Goal: Information Seeking & Learning: Learn about a topic

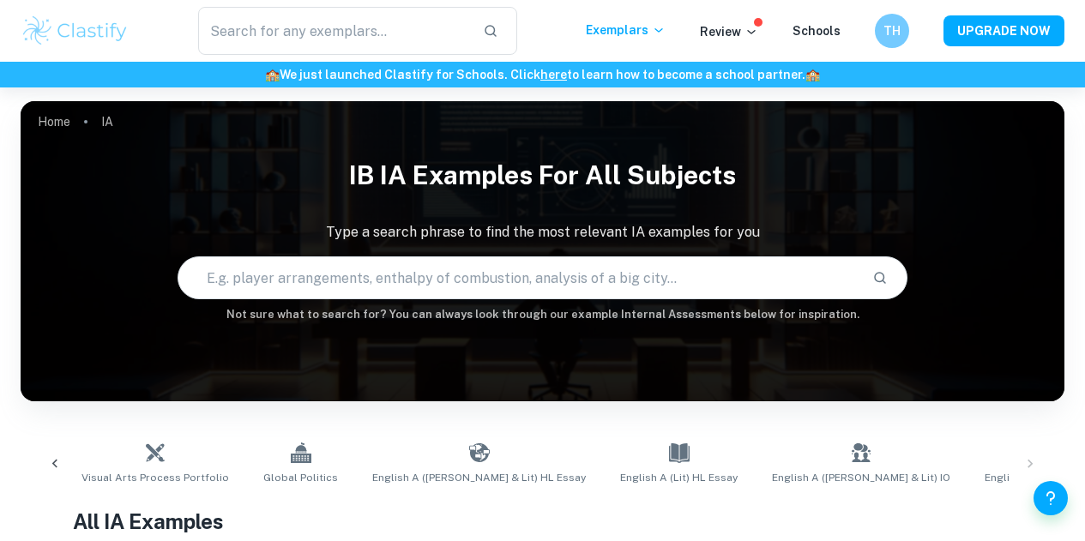
scroll to position [0, 1377]
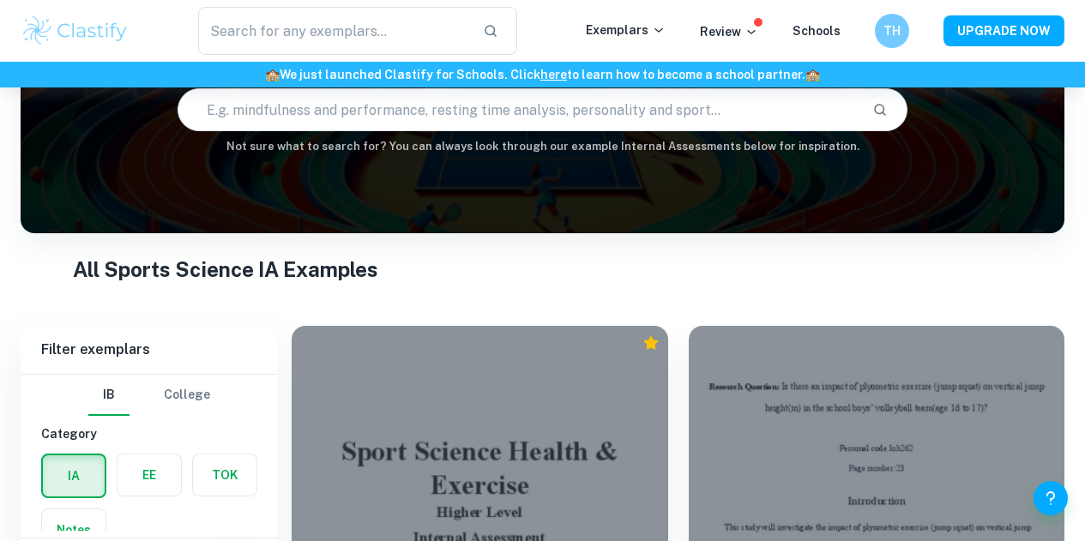
scroll to position [378, 0]
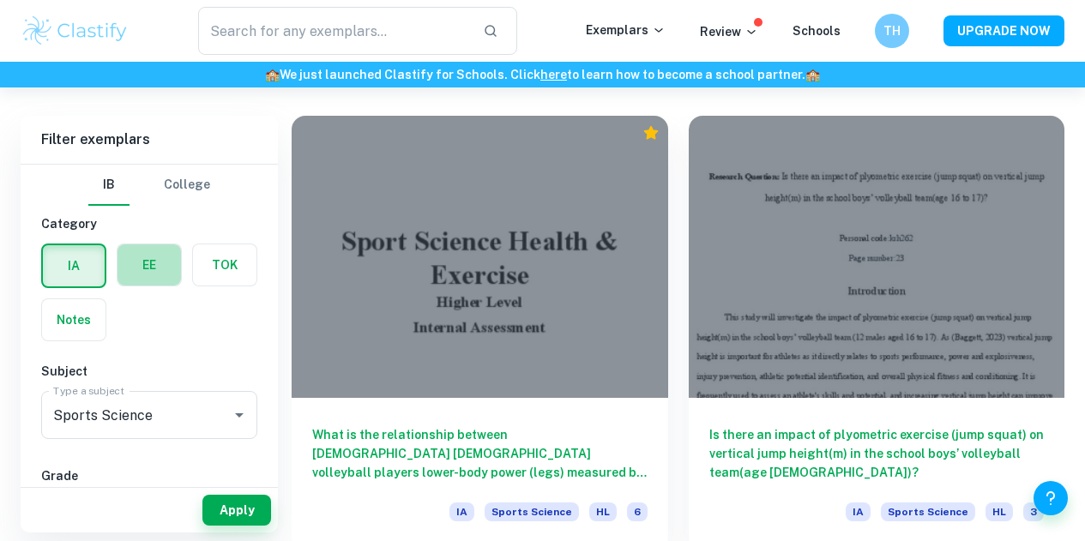
click at [127, 256] on label "button" at bounding box center [149, 264] width 63 height 41
click at [0, 0] on input "radio" at bounding box center [0, 0] width 0 height 0
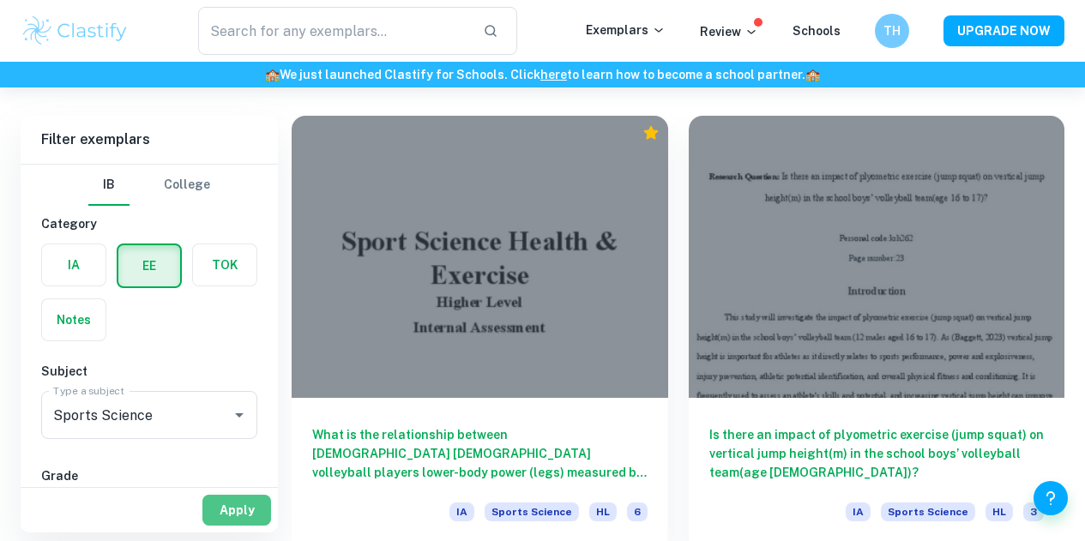
click at [239, 515] on button "Apply" at bounding box center [236, 510] width 69 height 31
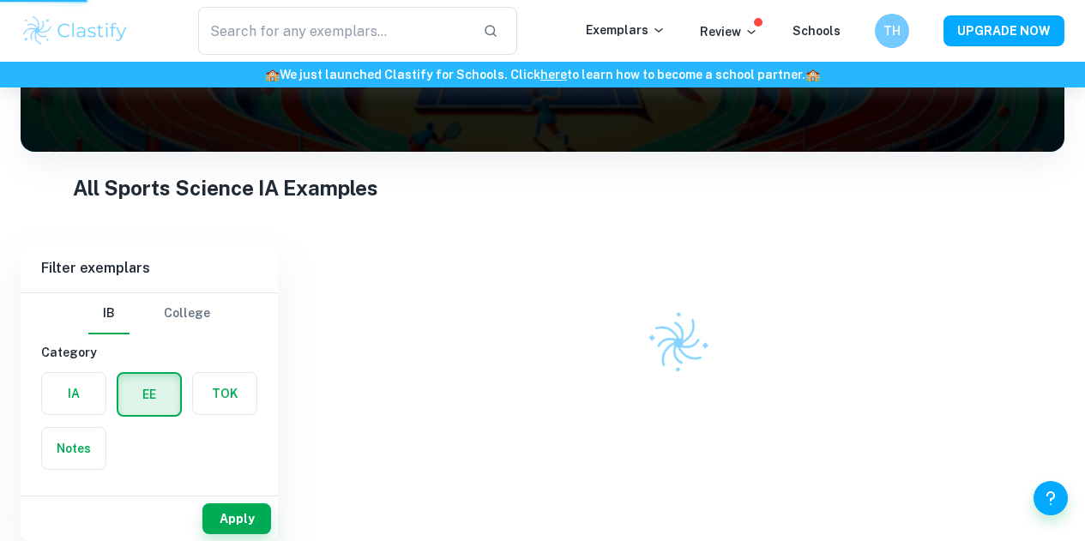
scroll to position [250, 0]
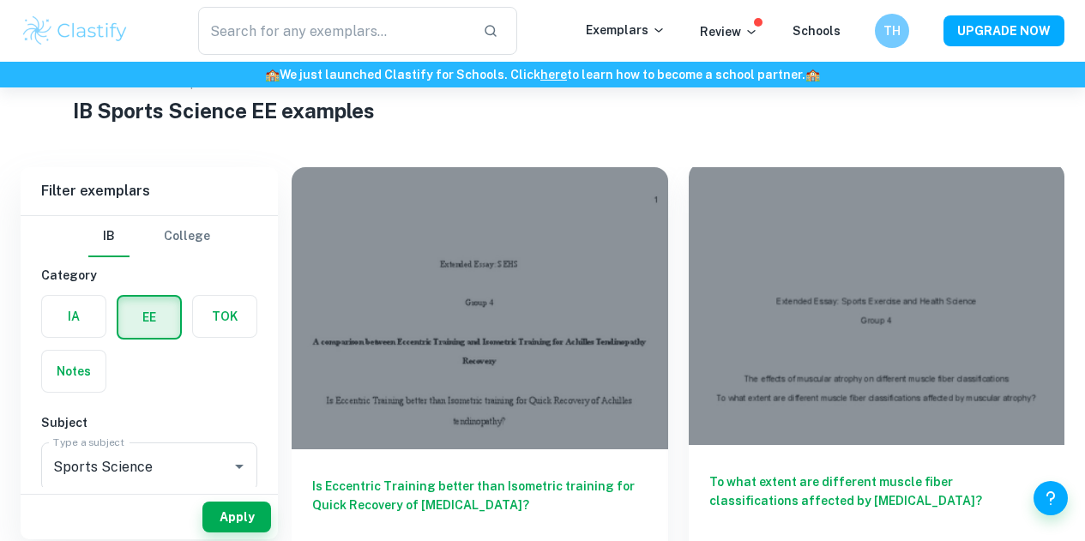
scroll to position [50, 0]
click at [709, 473] on h6 "To what extent are different muscle fiber classifications affected by [MEDICAL_…" at bounding box center [876, 501] width 335 height 57
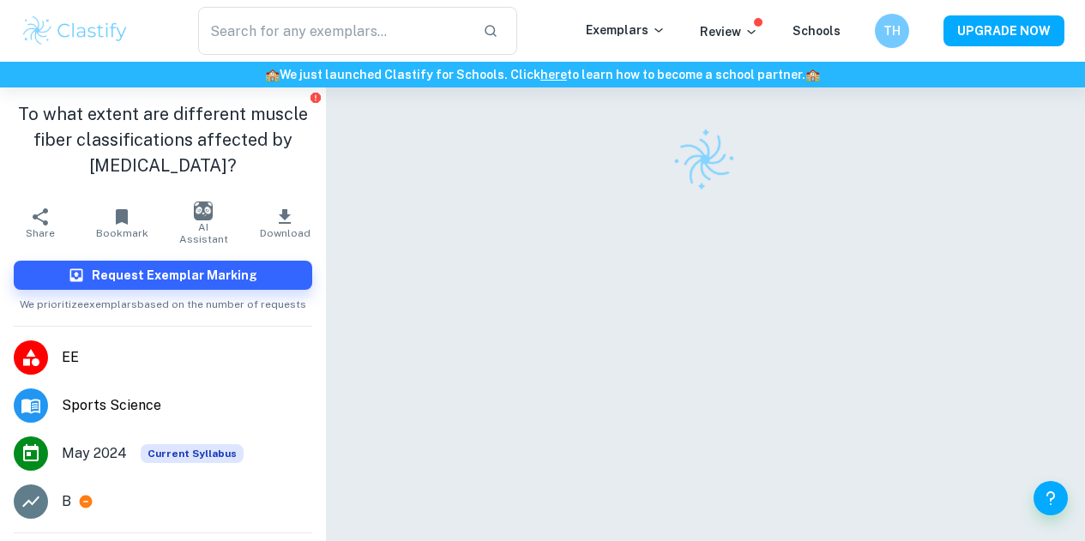
scroll to position [50, 0]
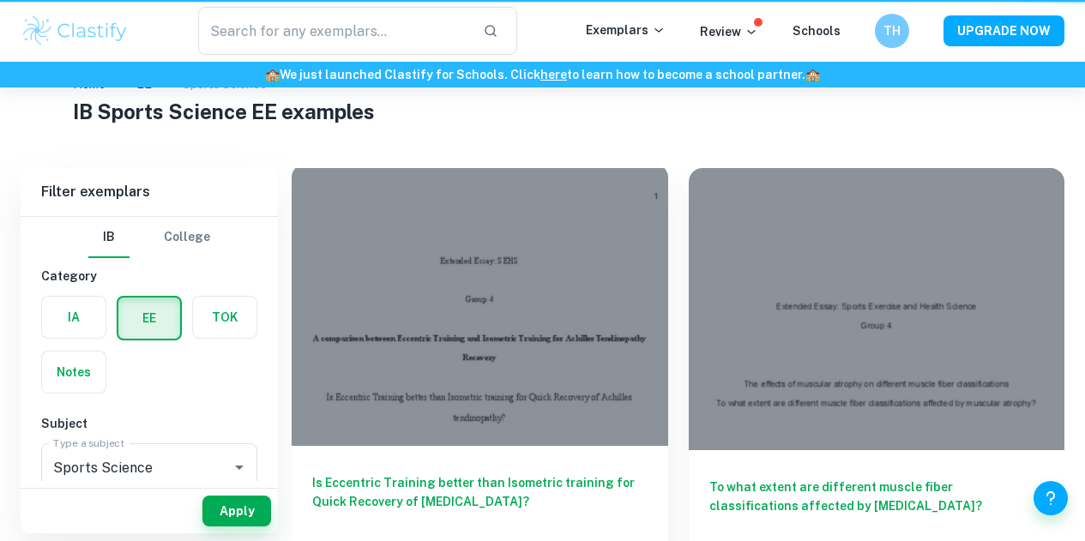
scroll to position [50, 0]
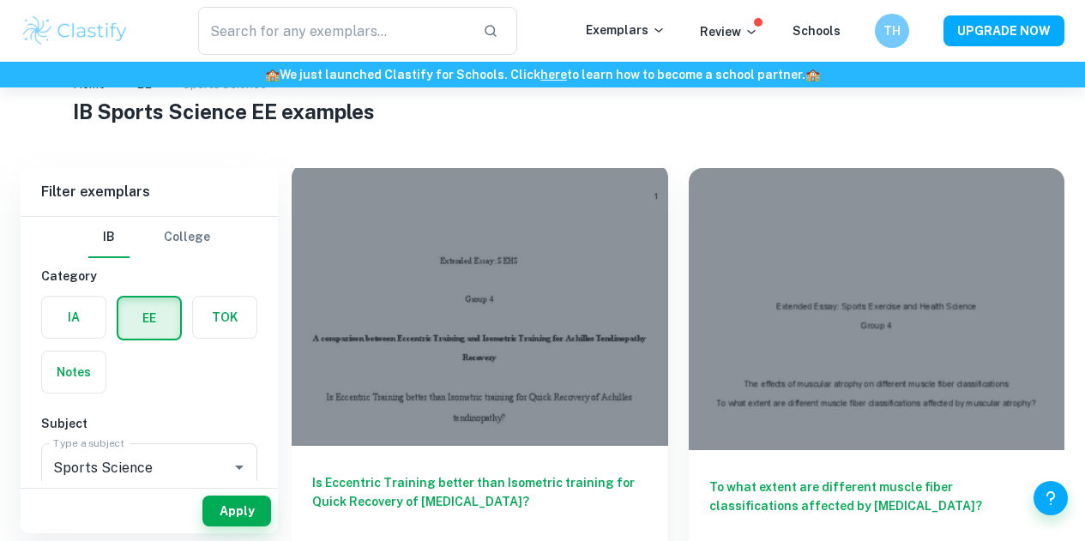
click at [429, 473] on h6 "Is Eccentric Training better than Isometric training for Quick Recovery of [MED…" at bounding box center [479, 501] width 335 height 57
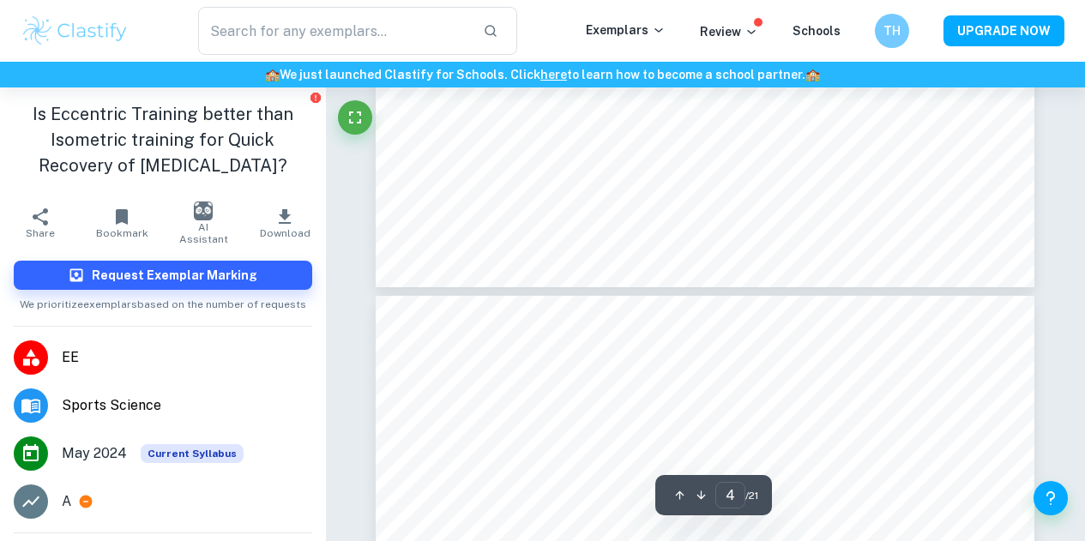
type input "3"
